Goal: Transaction & Acquisition: Book appointment/travel/reservation

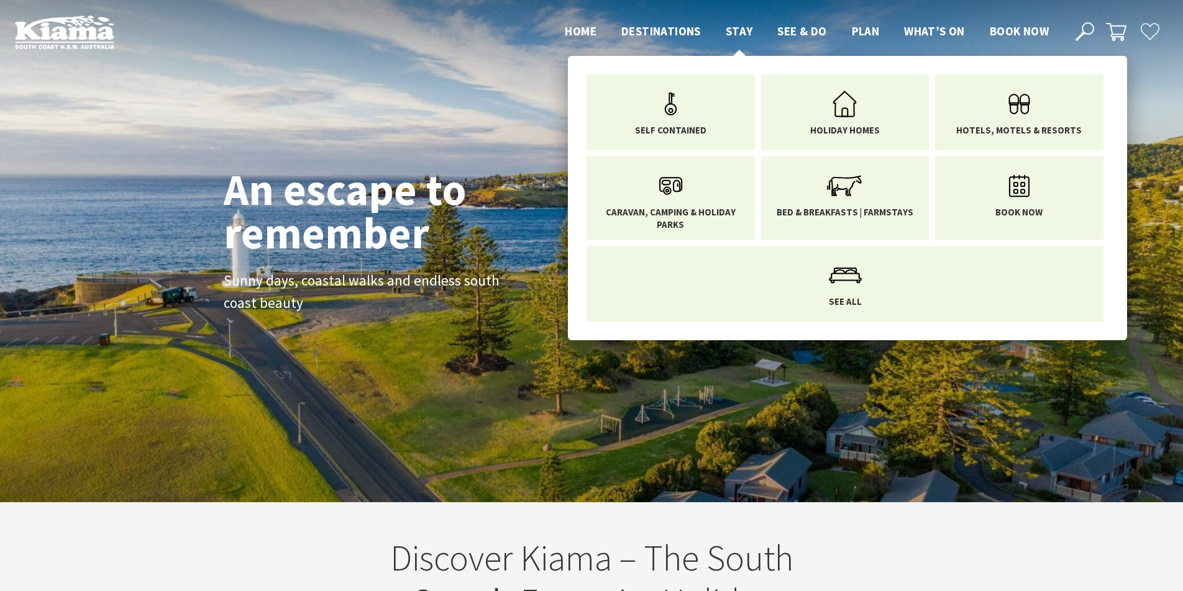
click at [739, 30] on span "Stay" at bounding box center [738, 31] width 27 height 15
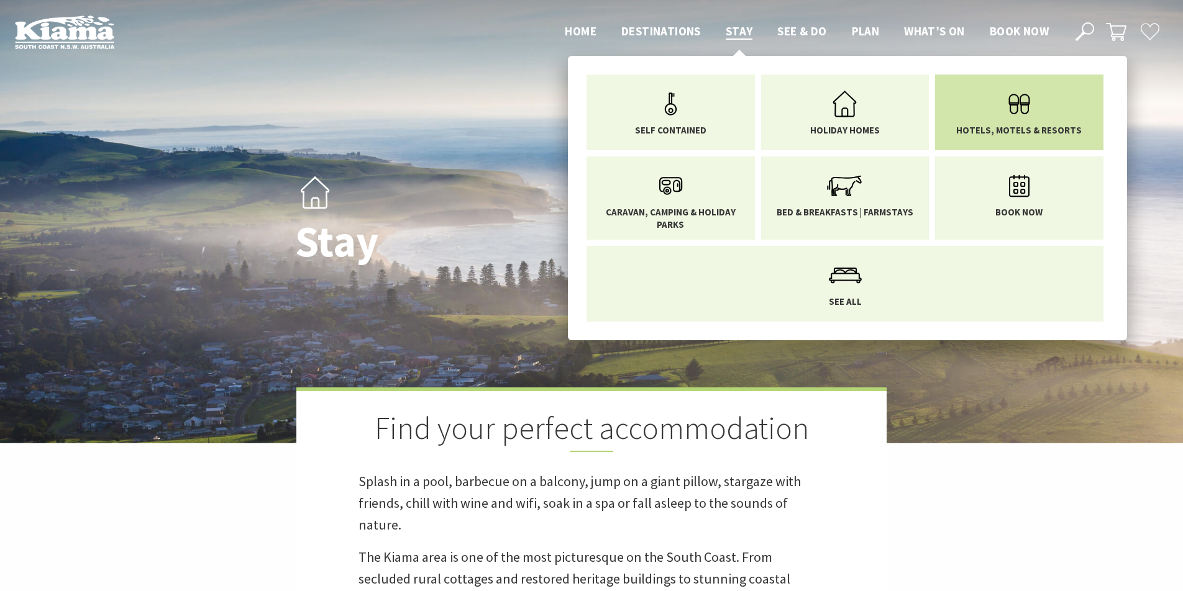
click at [993, 107] on link "Hotels, Motels & Resorts" at bounding box center [1019, 110] width 150 height 52
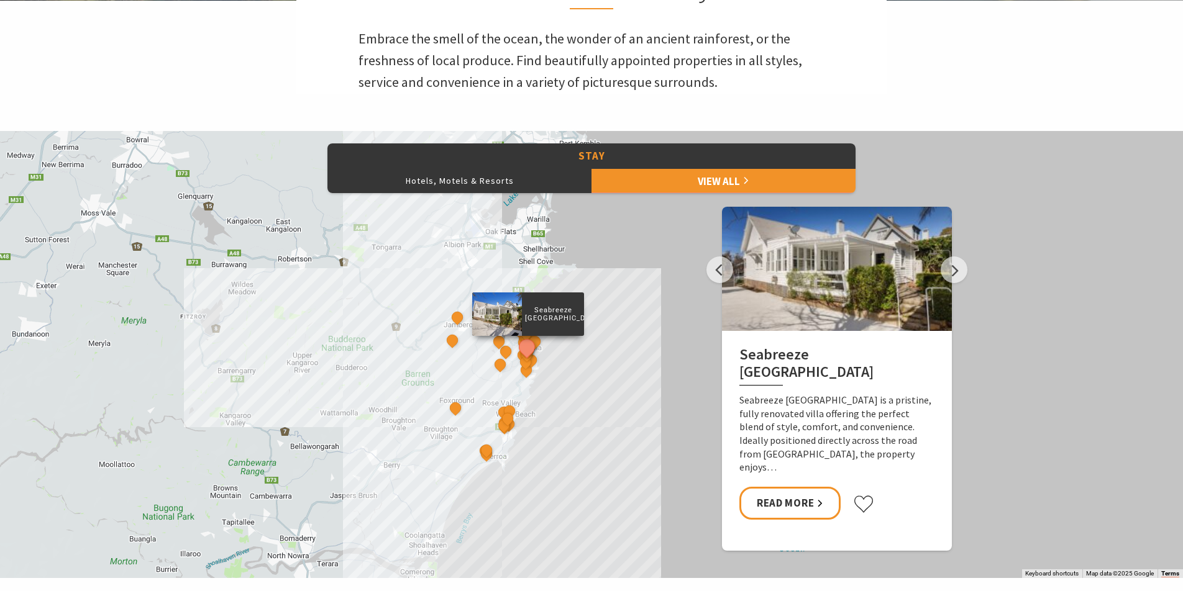
scroll to position [486, 0]
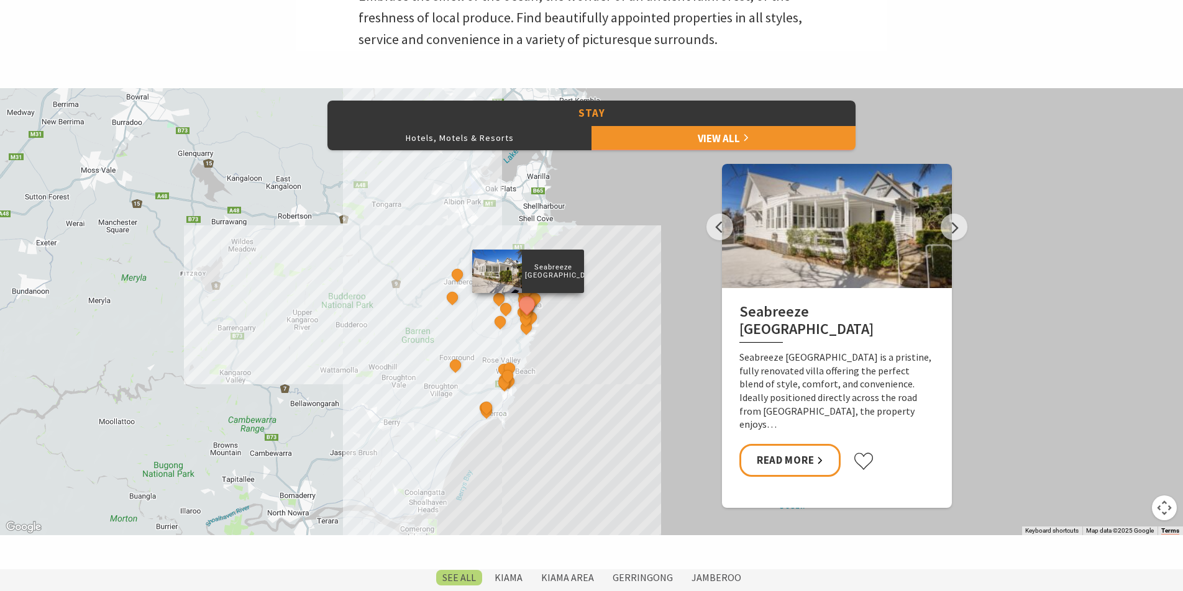
click at [531, 302] on button "See detail about Seabreeze Luxury Beach House" at bounding box center [527, 304] width 23 height 23
click at [525, 301] on button "See detail about Bombo Hideaway" at bounding box center [526, 290] width 23 height 23
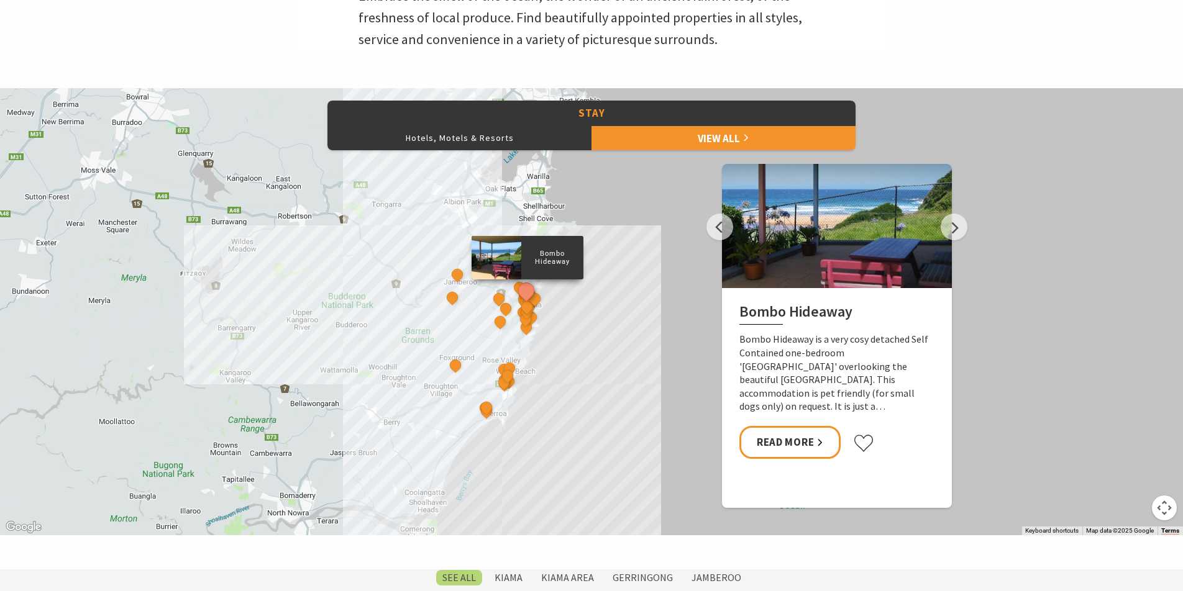
click at [525, 296] on button "See detail about Bombo Hideaway" at bounding box center [526, 290] width 23 height 23
click at [514, 286] on button "See detail about That Retro Place Kiama" at bounding box center [519, 287] width 23 height 23
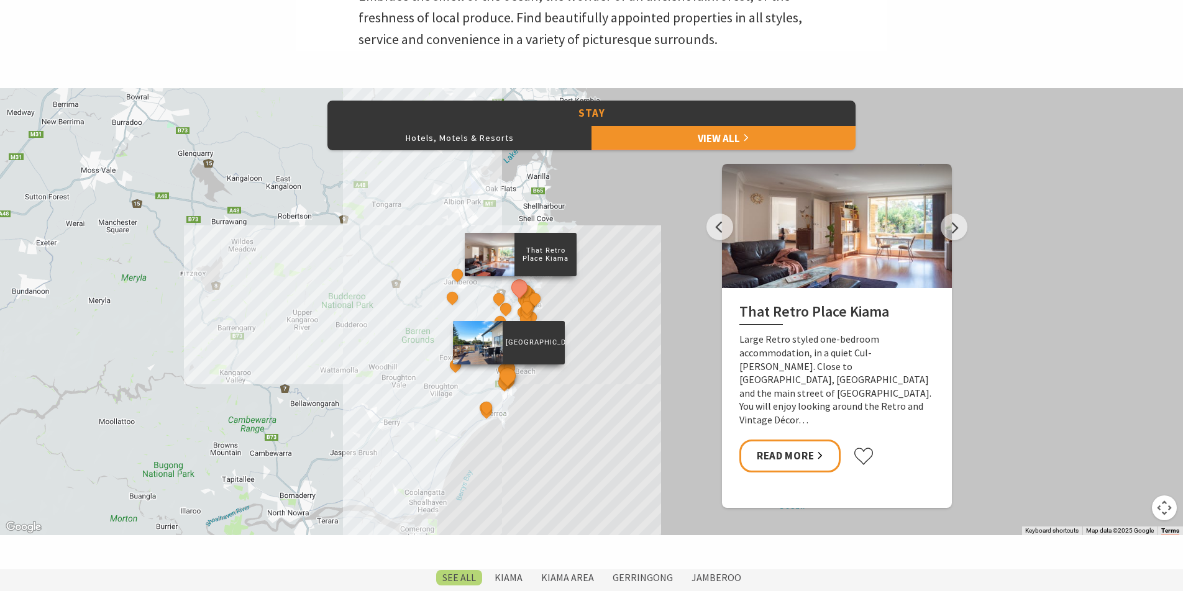
click at [511, 373] on button "See detail about Werri Beach Holiday Park" at bounding box center [507, 375] width 23 height 23
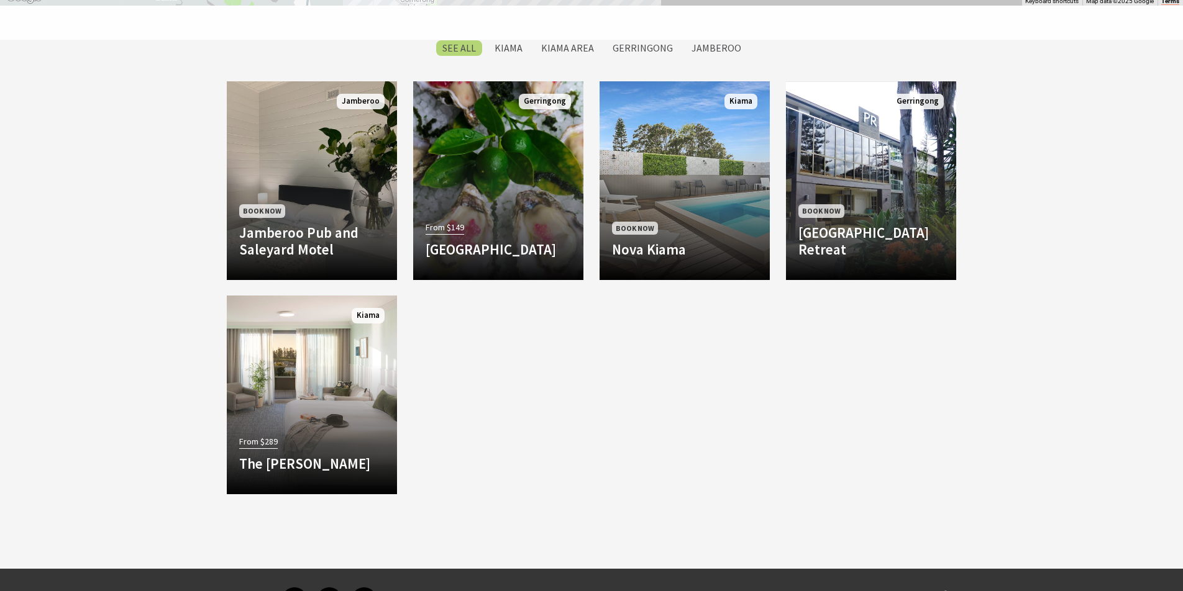
scroll to position [1036, 0]
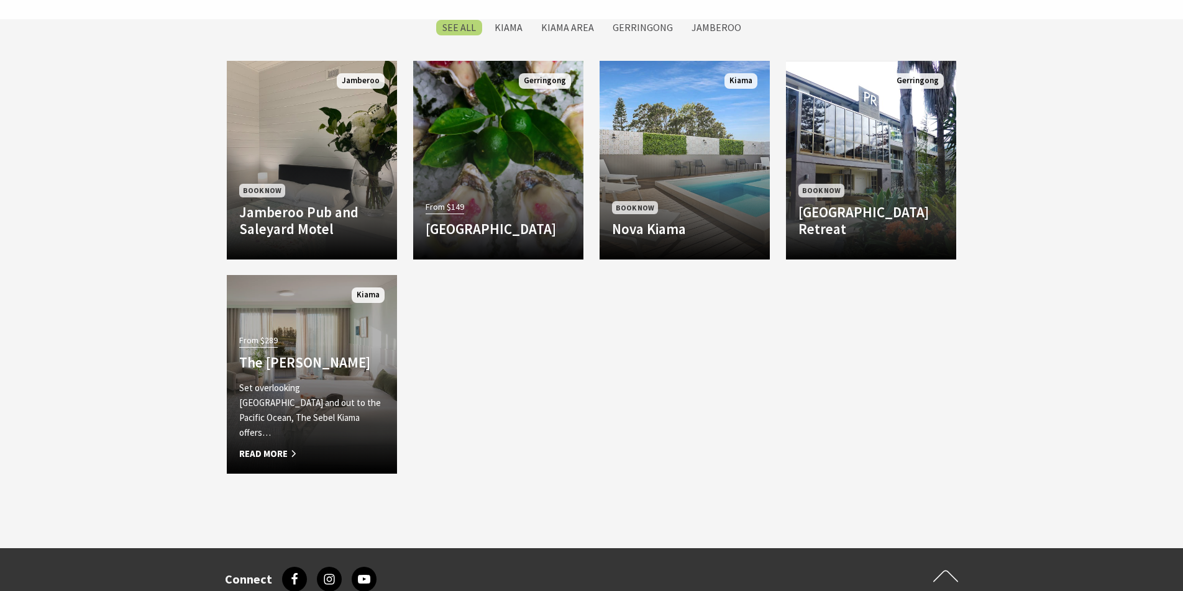
click at [252, 447] on span "Read More" at bounding box center [311, 454] width 145 height 15
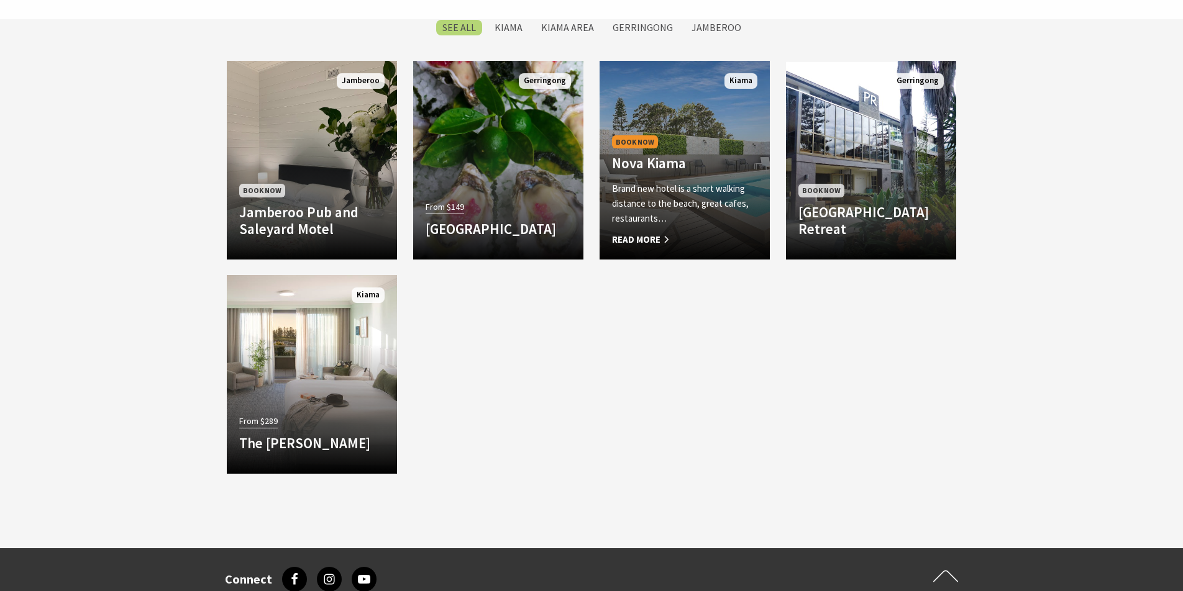
click at [671, 214] on p "Brand new hotel is a short walking distance to the beach, great cafes, restaura…" at bounding box center [684, 203] width 145 height 45
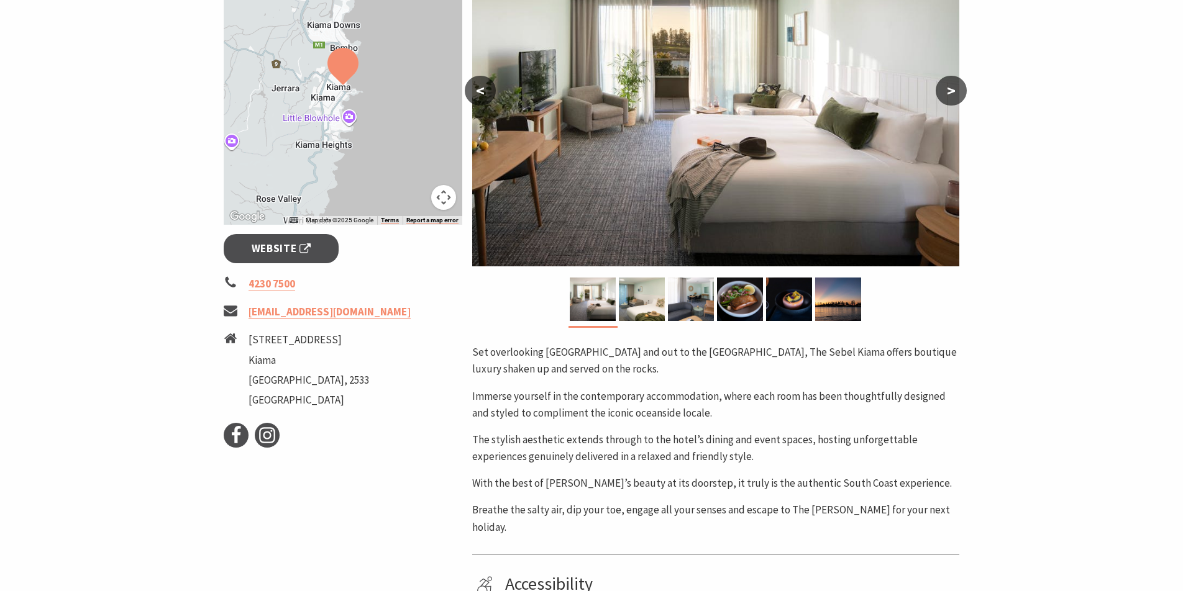
scroll to position [299, 0]
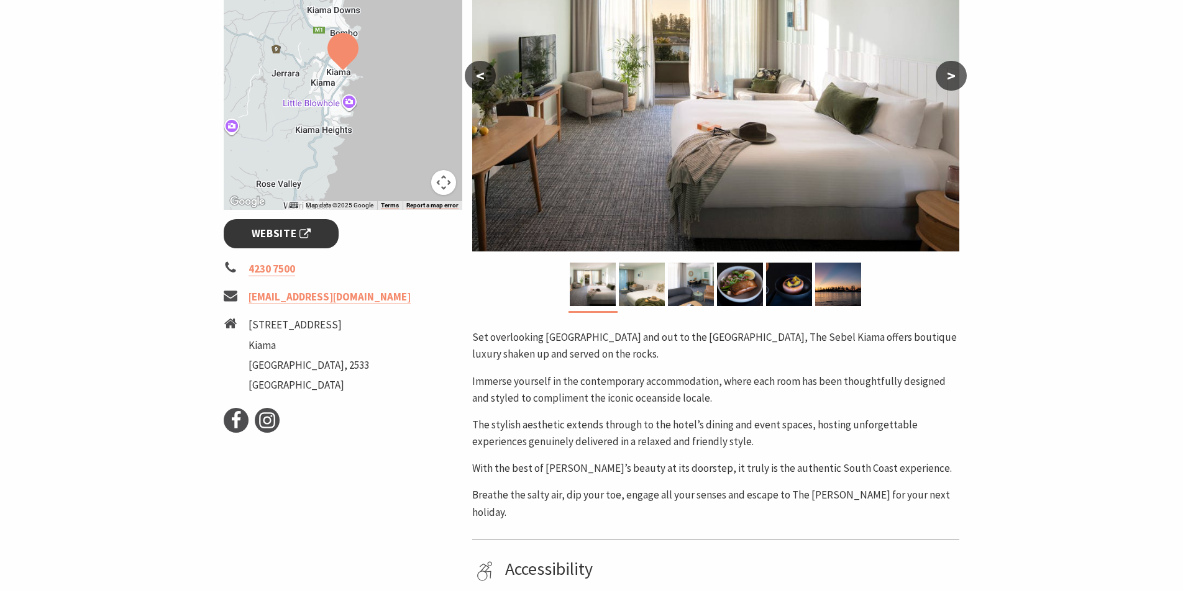
click at [272, 230] on span "Website" at bounding box center [282, 233] width 60 height 17
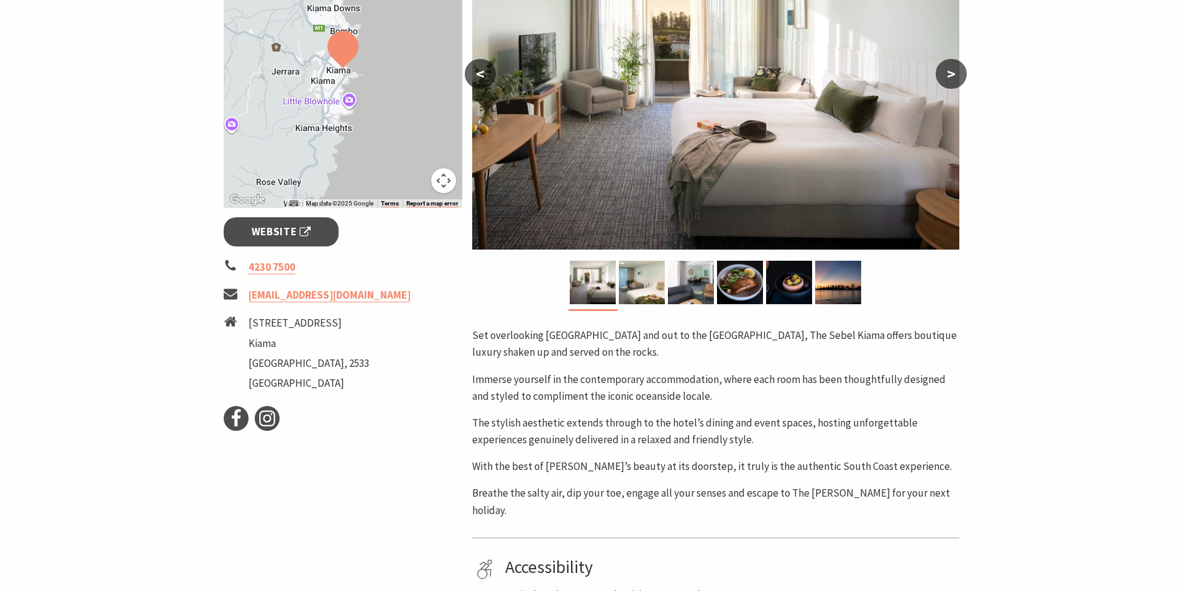
scroll to position [0, 0]
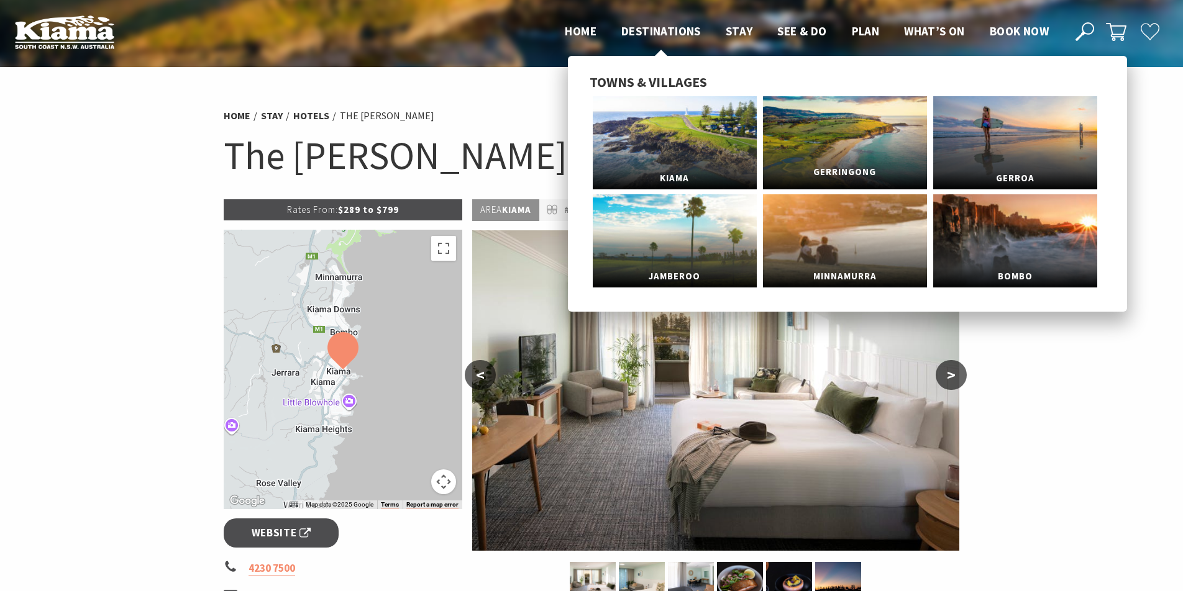
click at [805, 136] on link "Gerringong" at bounding box center [845, 142] width 164 height 93
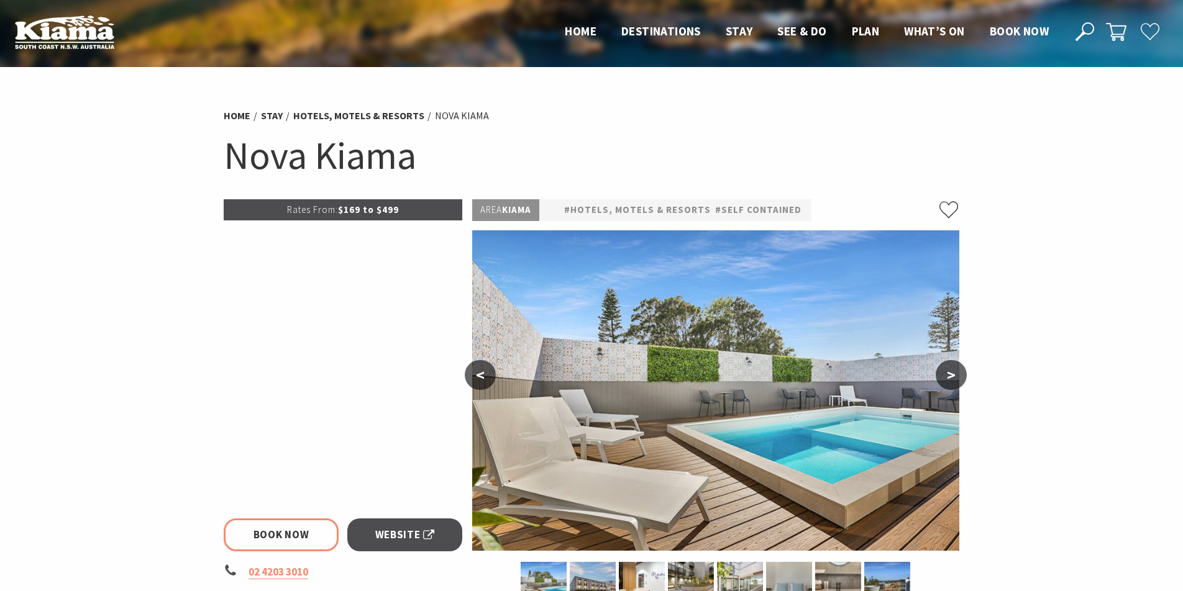
select select "3"
select select "2"
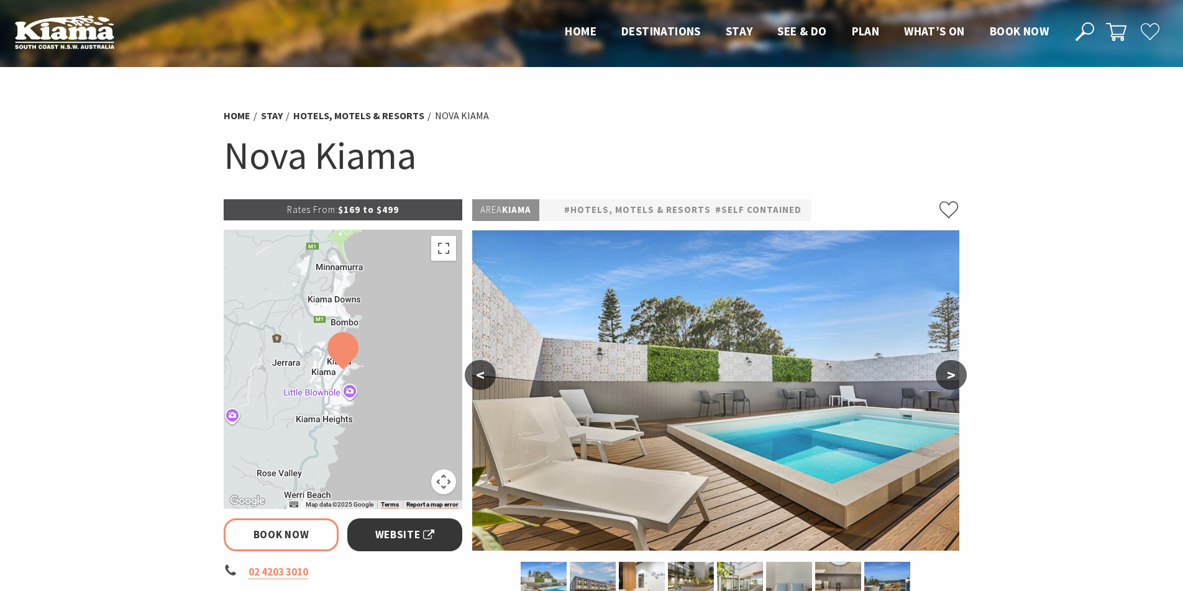
click at [414, 537] on span "Website" at bounding box center [405, 535] width 60 height 17
select select "3"
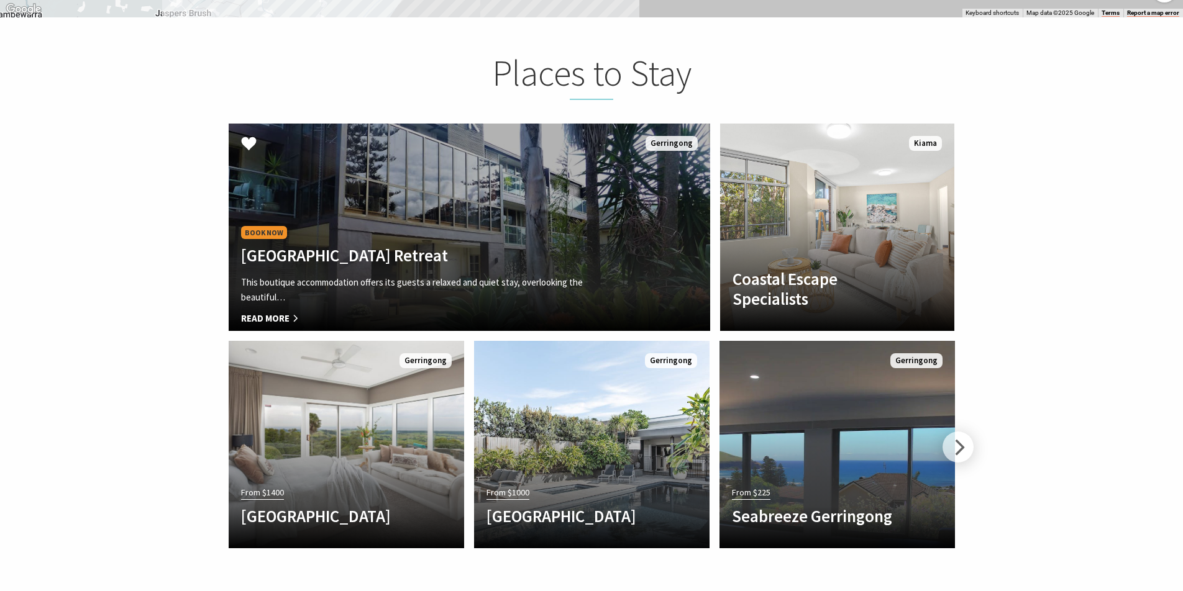
scroll to position [399, 1179]
click at [604, 224] on div "Book Now Park Ridge Retreat This boutique accommodation offers its guests a rel…" at bounding box center [433, 271] width 409 height 95
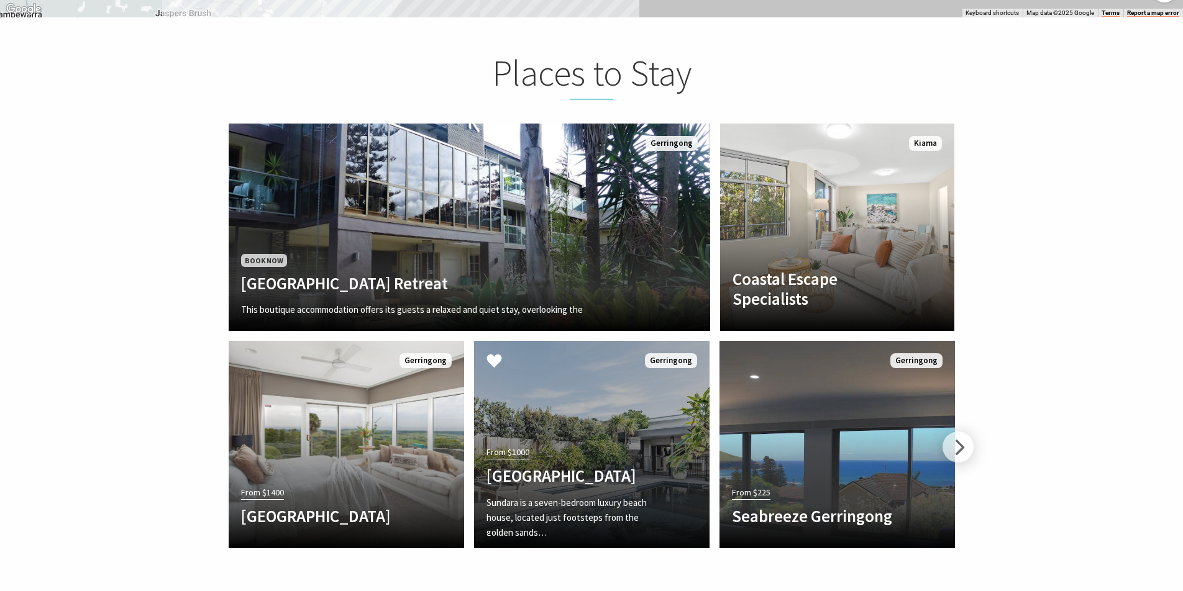
click at [620, 358] on link "From $1000 Sundara Beach House Sundara is a seven-bedroom luxury beach house, l…" at bounding box center [591, 444] width 235 height 207
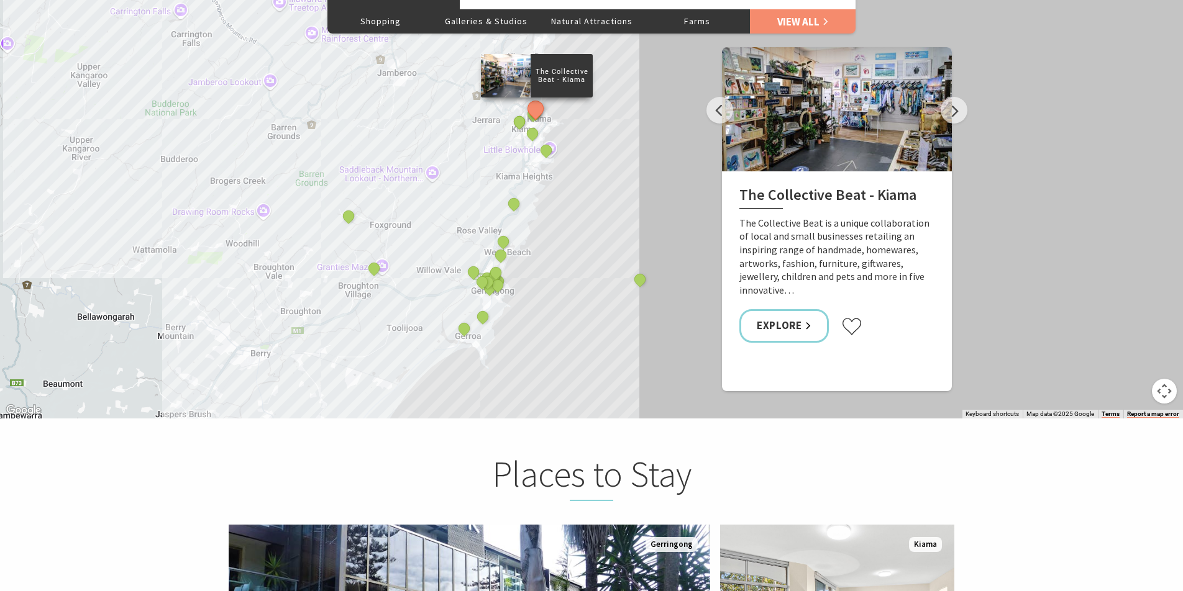
scroll to position [2220, 0]
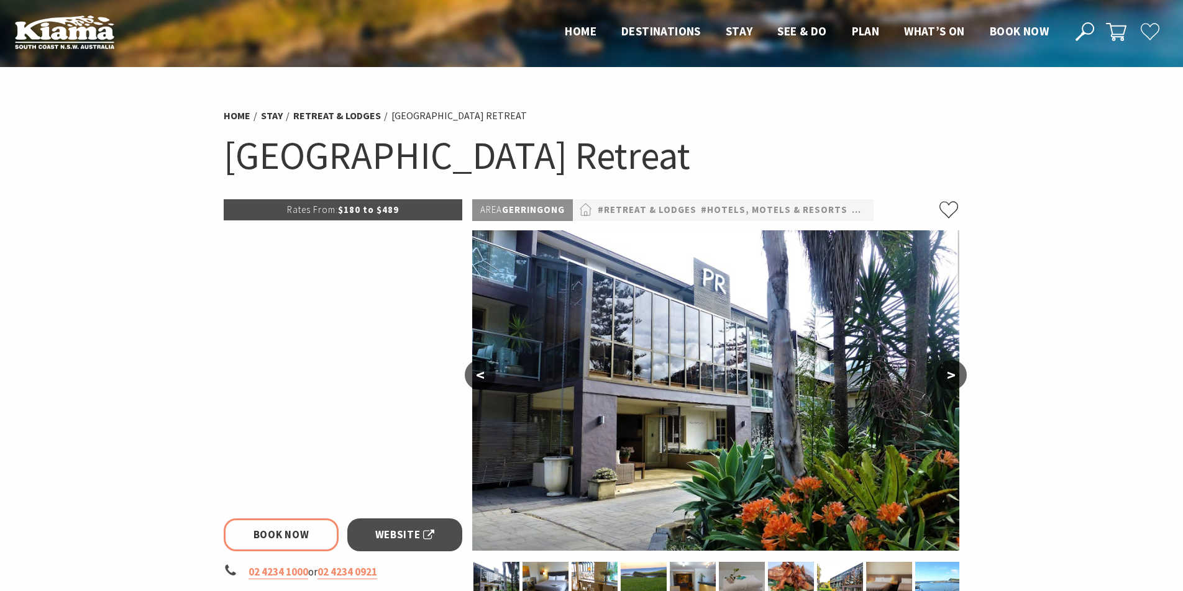
select select "3"
select select "2"
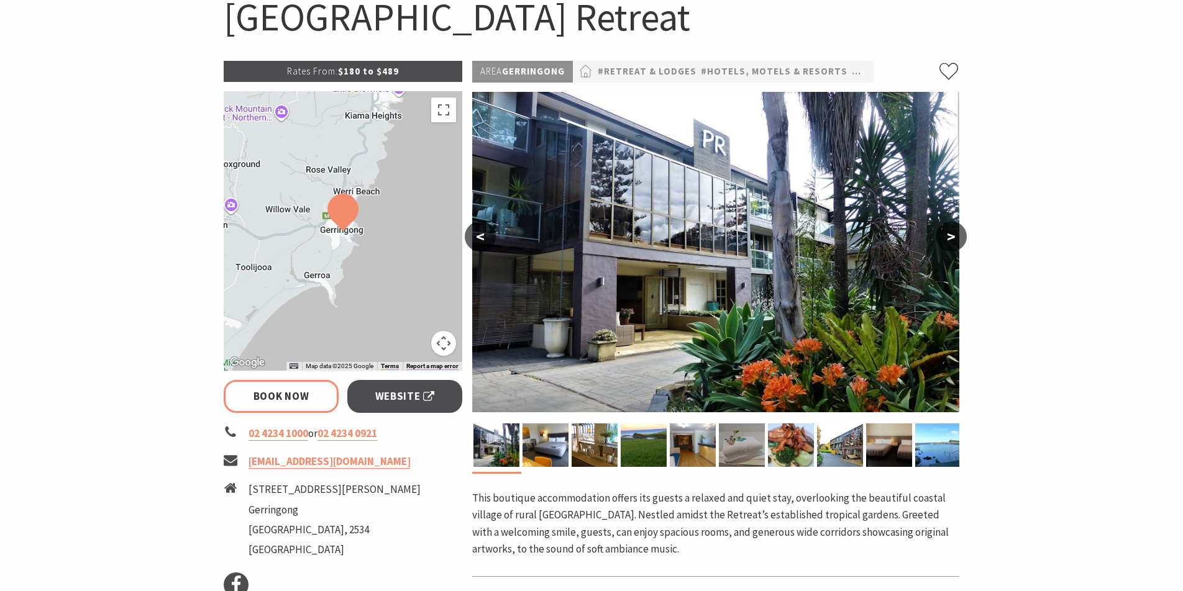
scroll to position [165, 0]
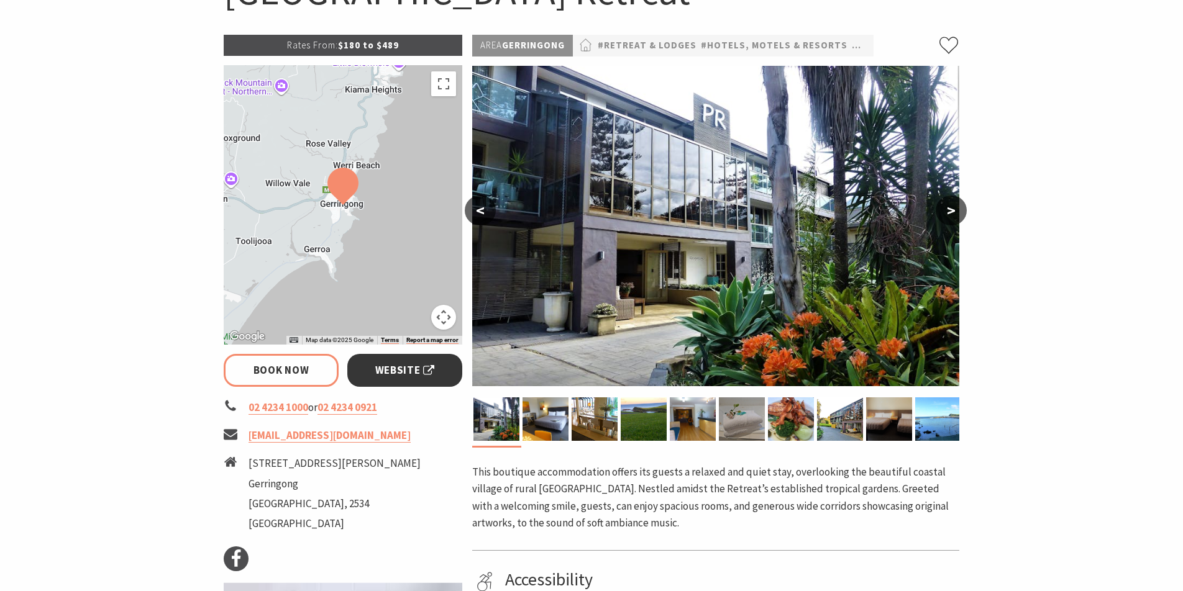
click at [394, 372] on span "Website" at bounding box center [405, 370] width 60 height 17
select select "3"
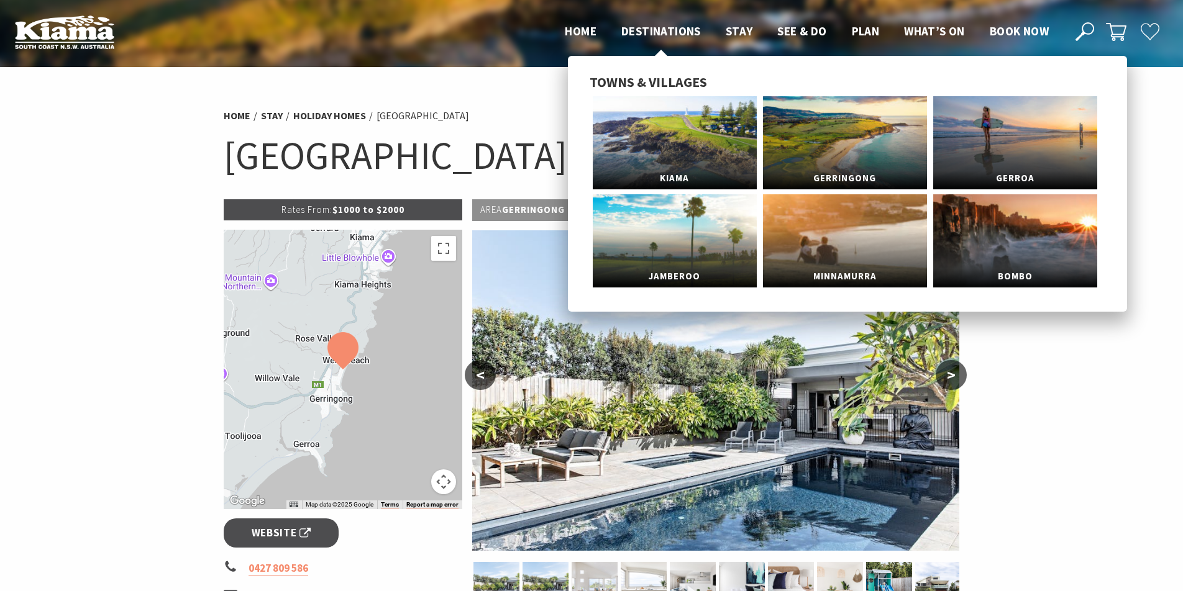
click at [668, 32] on span "Destinations" at bounding box center [660, 31] width 79 height 15
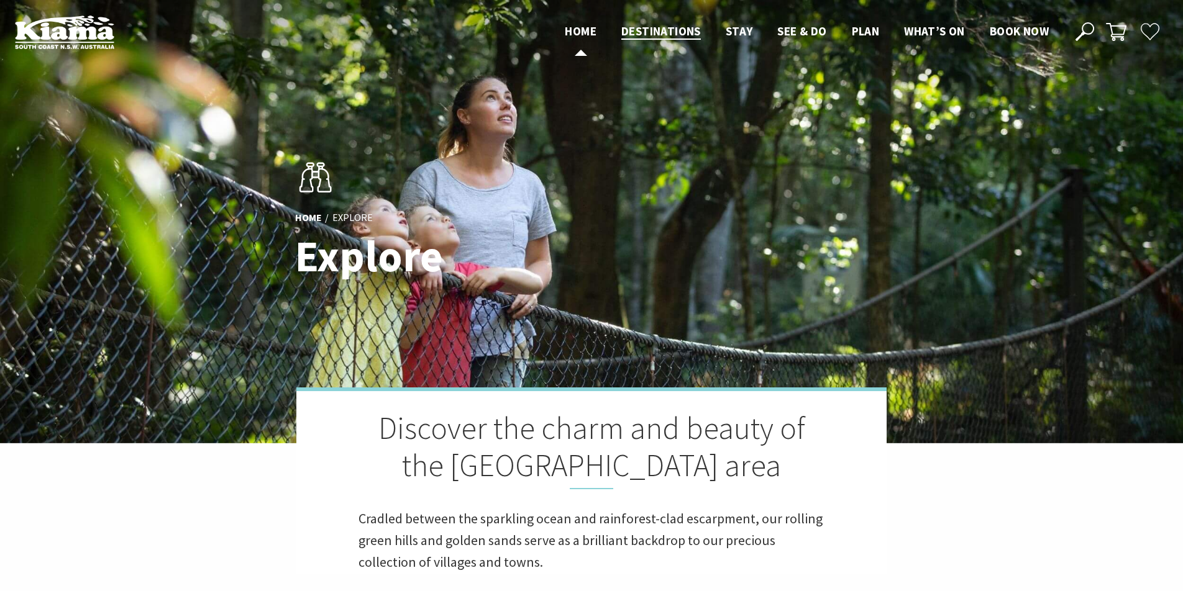
click at [578, 30] on span "Home" at bounding box center [581, 31] width 32 height 15
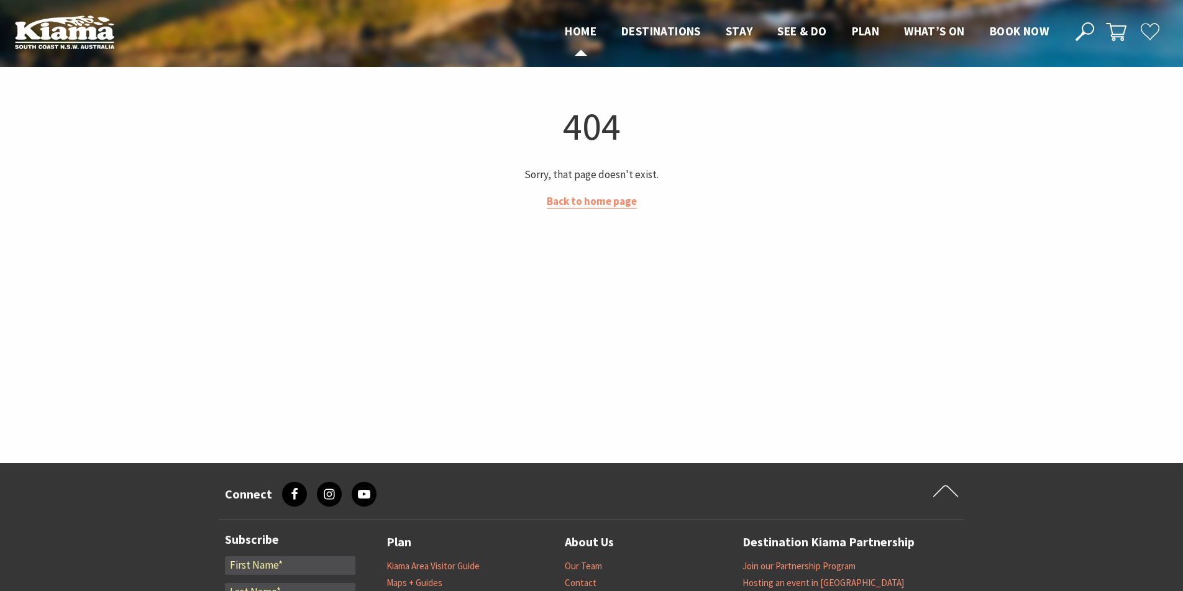
click at [570, 32] on span "Home" at bounding box center [581, 31] width 32 height 15
click at [34, 30] on img at bounding box center [64, 32] width 99 height 34
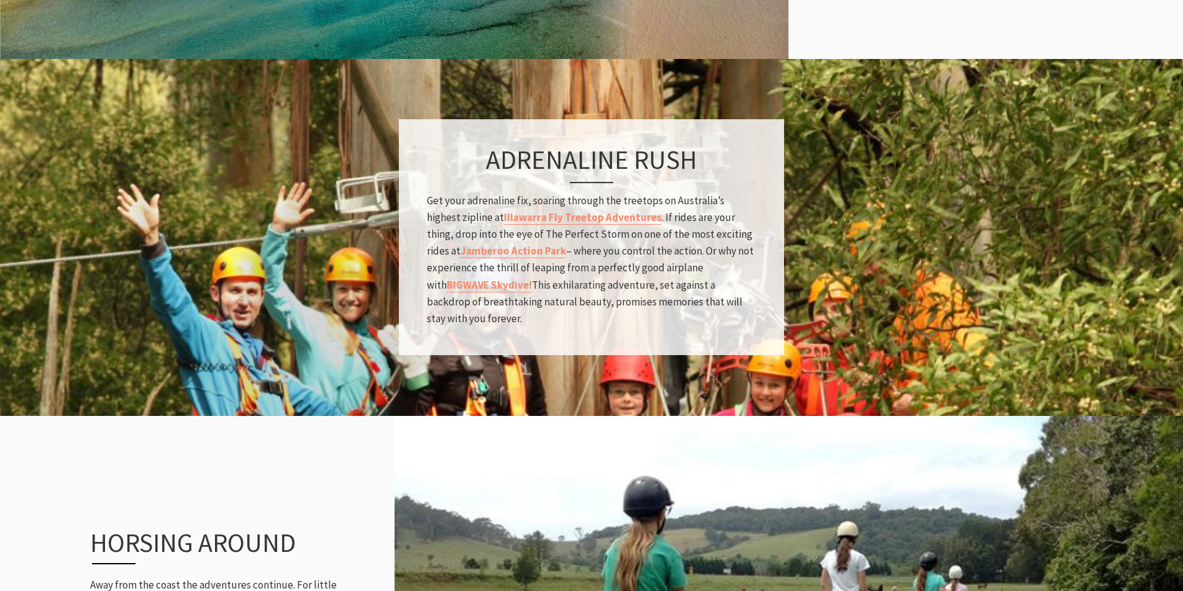
scroll to position [925, 0]
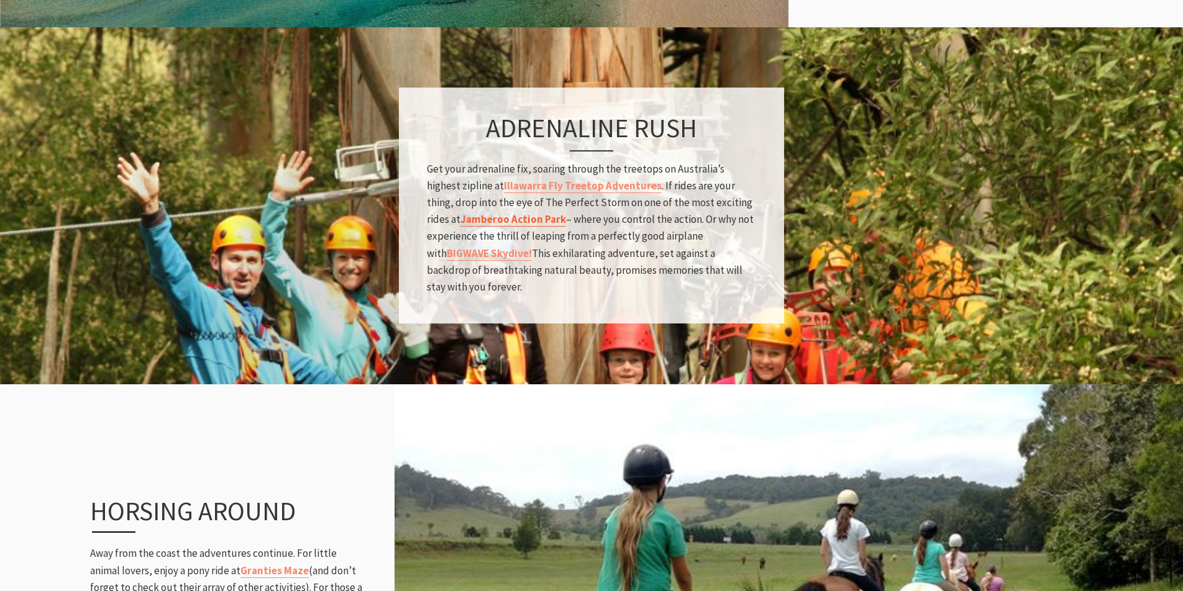
click at [496, 217] on strong "Jamberoo Action Park" at bounding box center [513, 219] width 106 height 14
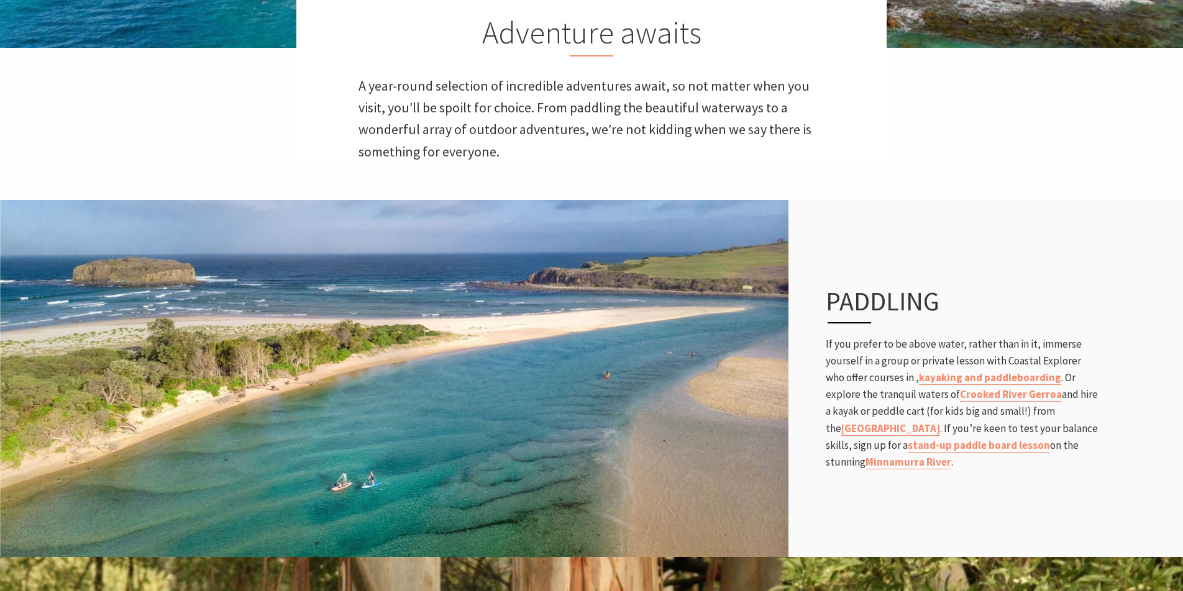
scroll to position [402, 0]
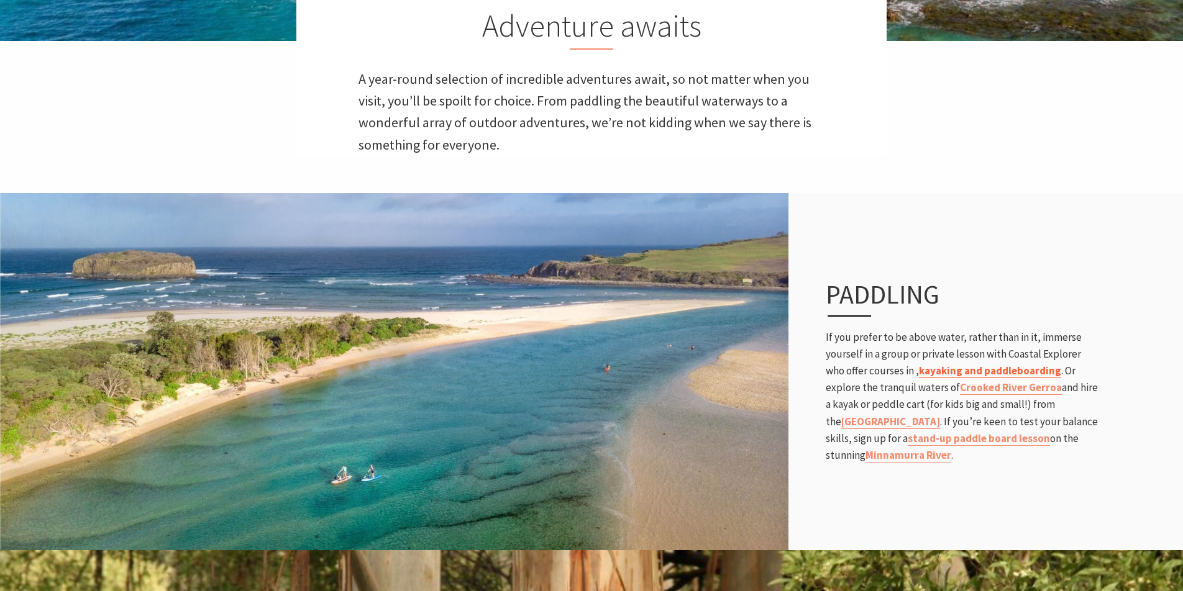
click at [970, 371] on link "kayaking and paddleboarding" at bounding box center [990, 371] width 142 height 14
click at [976, 438] on strong "stand-up paddle board lesson" at bounding box center [978, 439] width 142 height 14
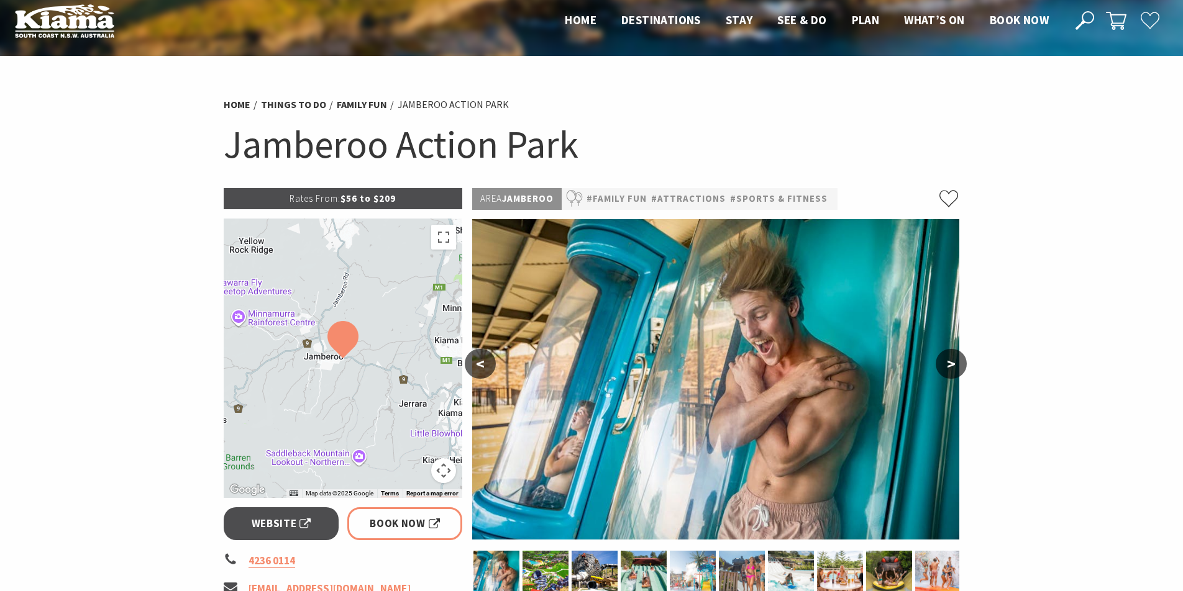
scroll to position [12, 0]
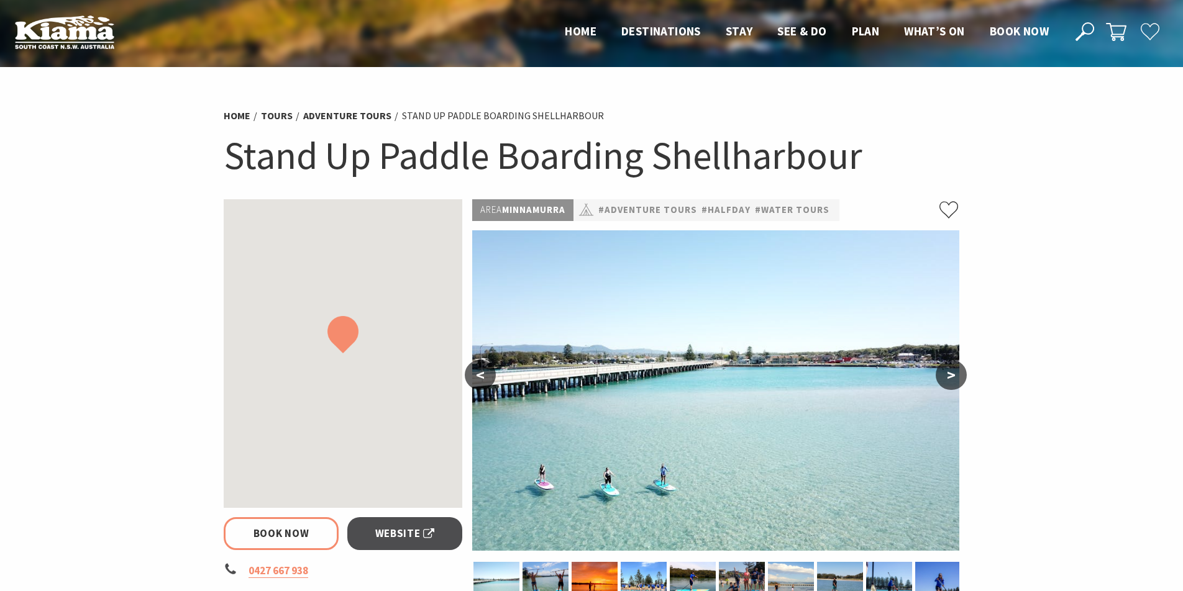
select select "2"
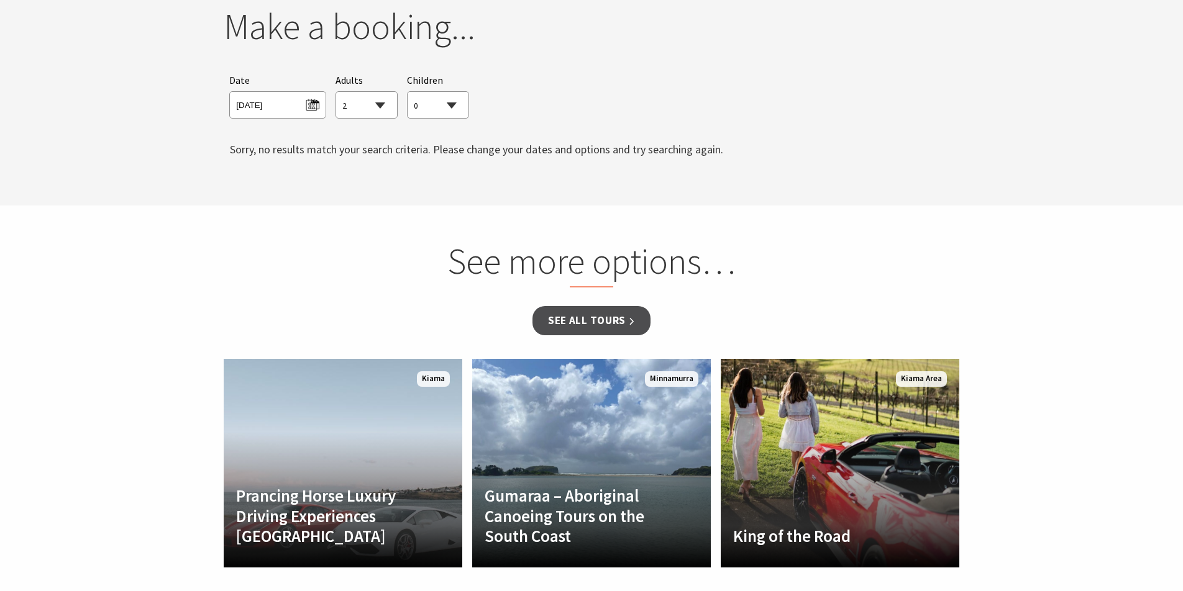
scroll to position [887, 0]
